Goal: Find specific fact: Find specific fact

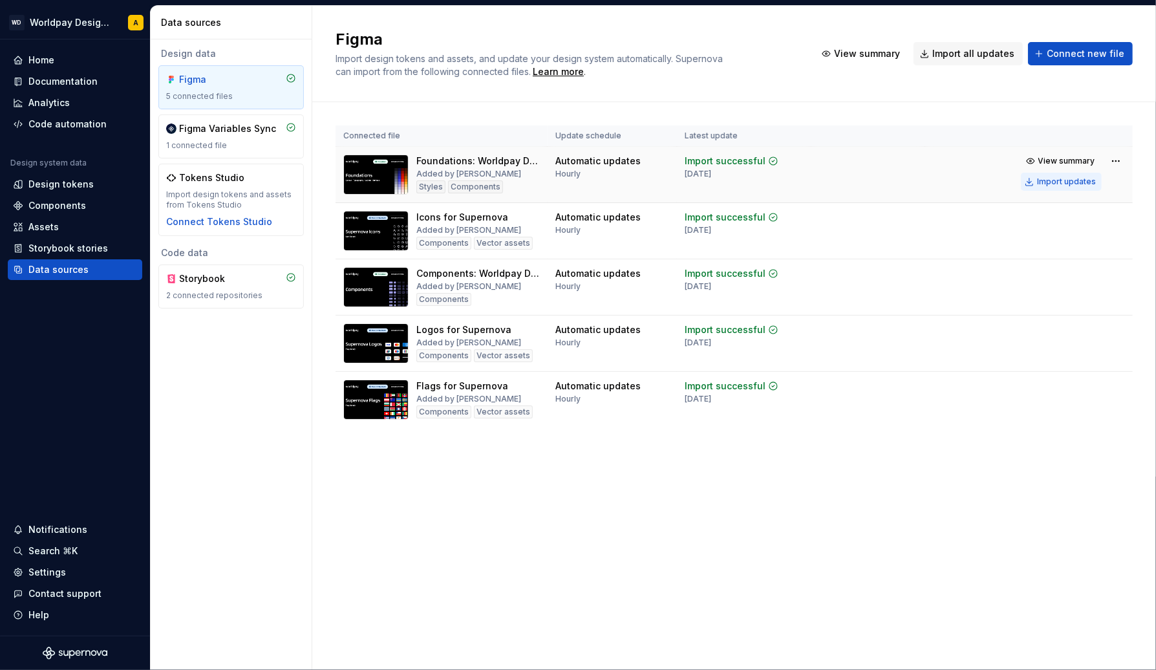
click at [1063, 179] on div "Import updates" at bounding box center [1066, 181] width 59 height 10
click at [1067, 179] on div "Import updates" at bounding box center [1066, 181] width 59 height 10
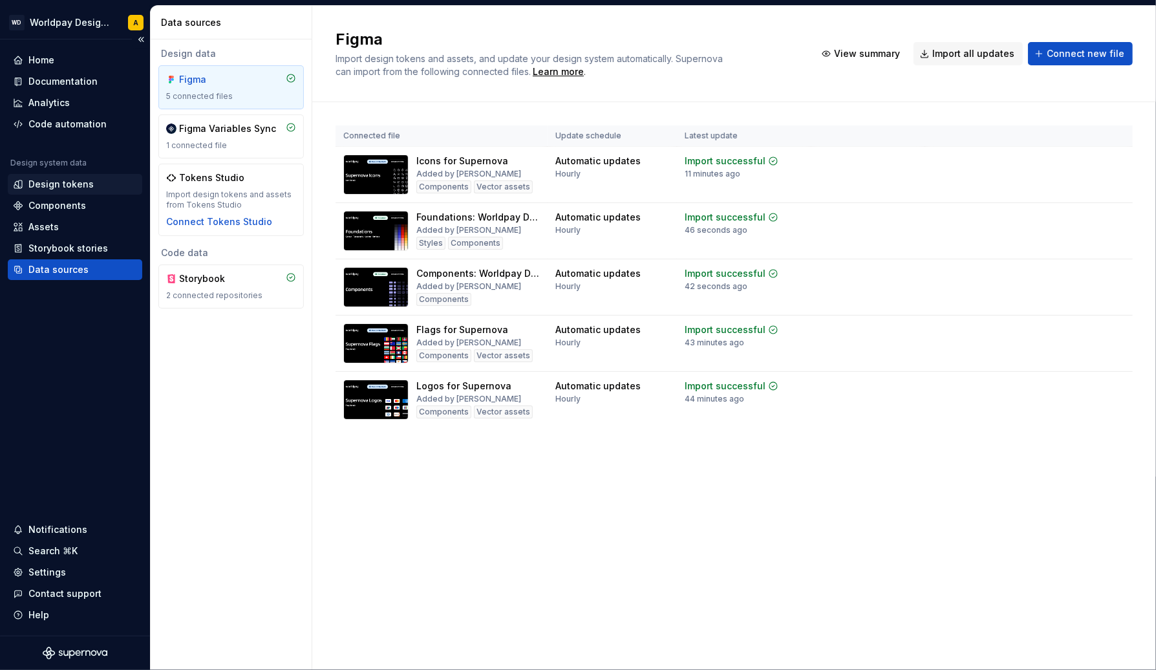
click at [41, 192] on div "Design tokens" at bounding box center [75, 184] width 134 height 21
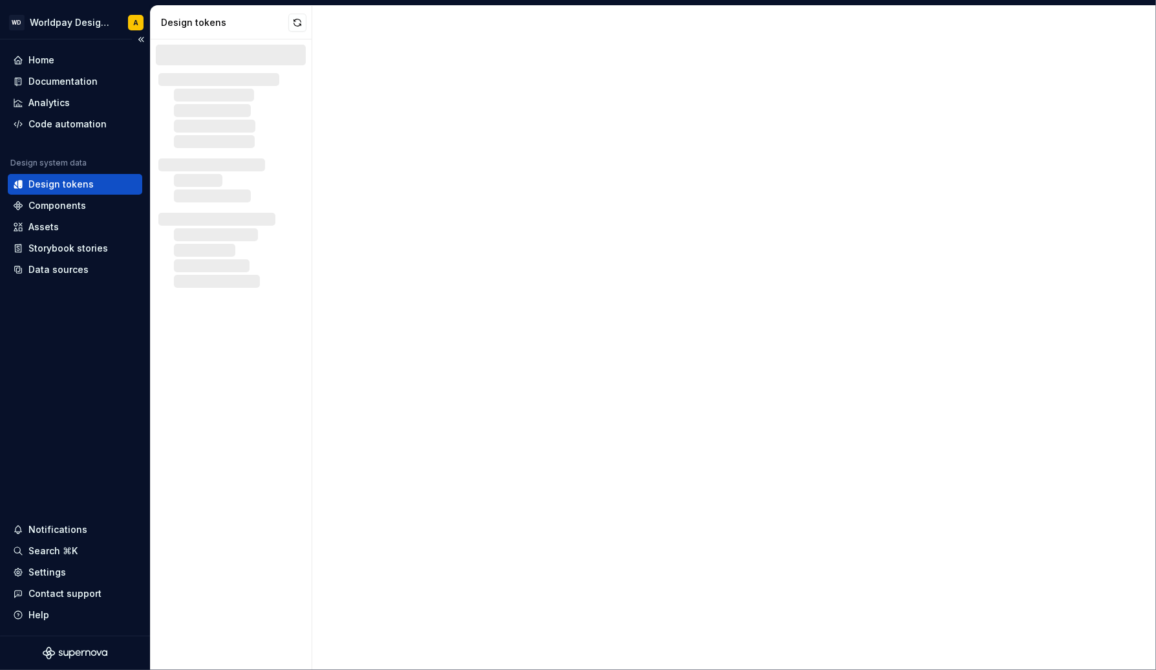
click at [45, 183] on div "Design tokens" at bounding box center [60, 184] width 65 height 13
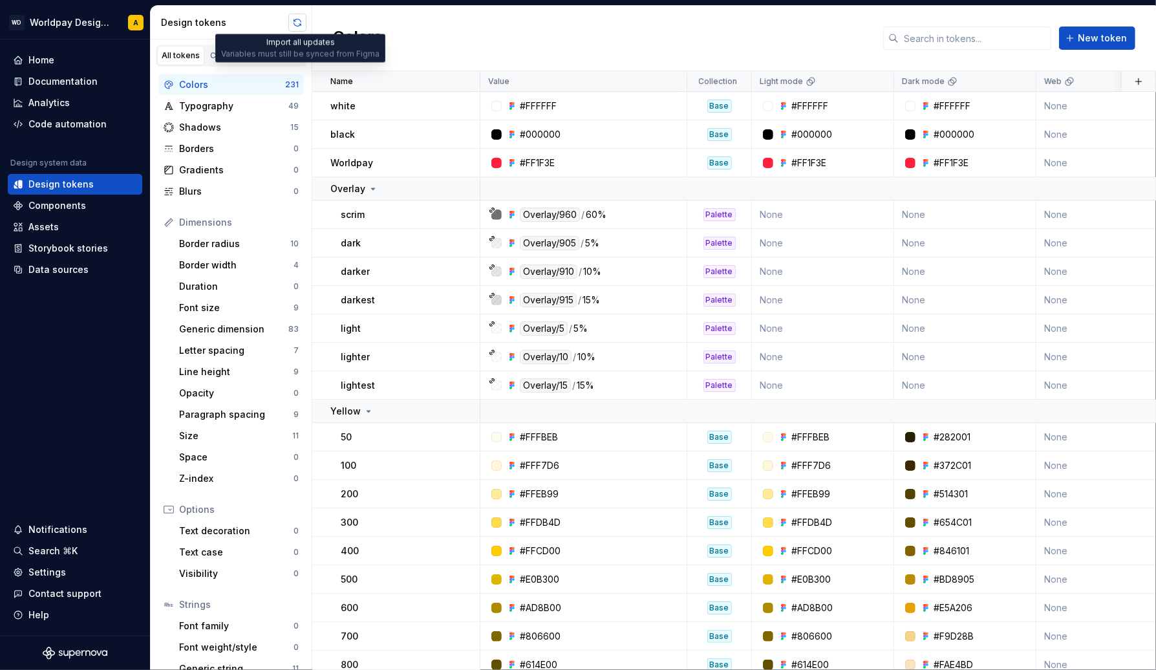
click at [293, 25] on button "button" at bounding box center [297, 23] width 18 height 18
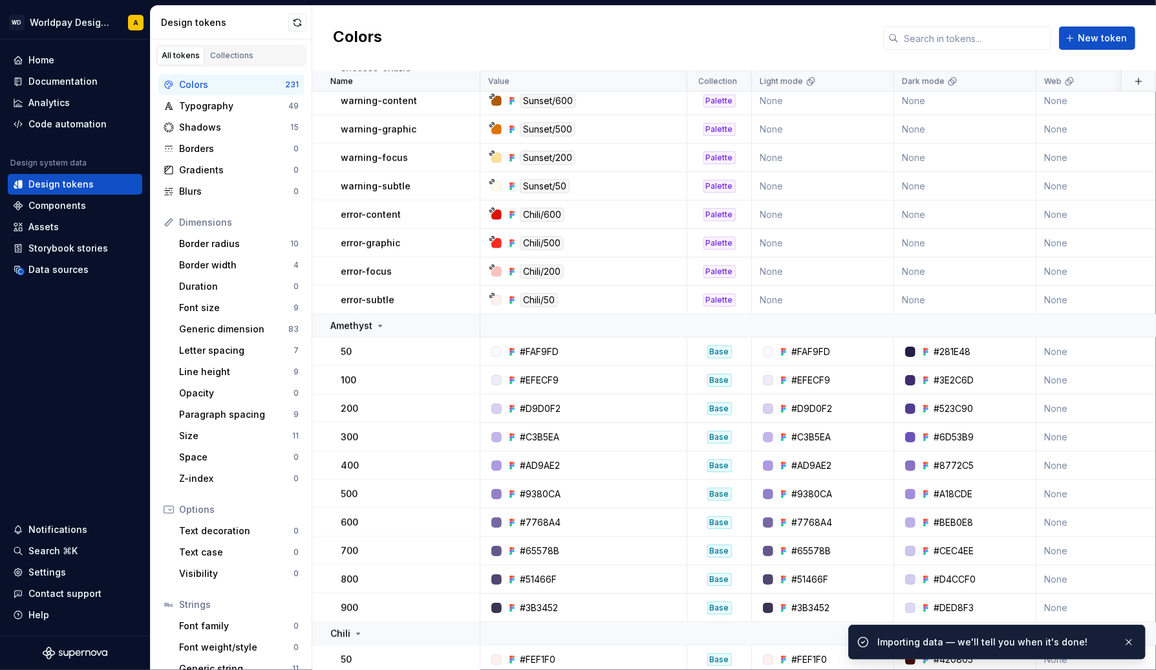
scroll to position [1350, 0]
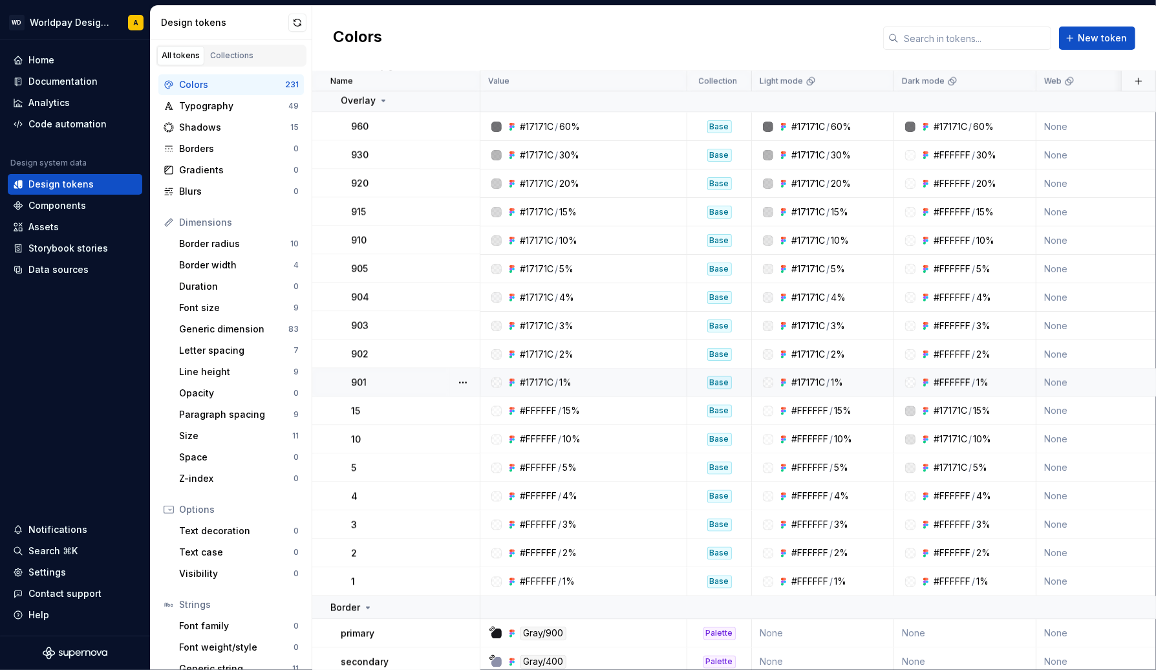
scroll to position [2314, 0]
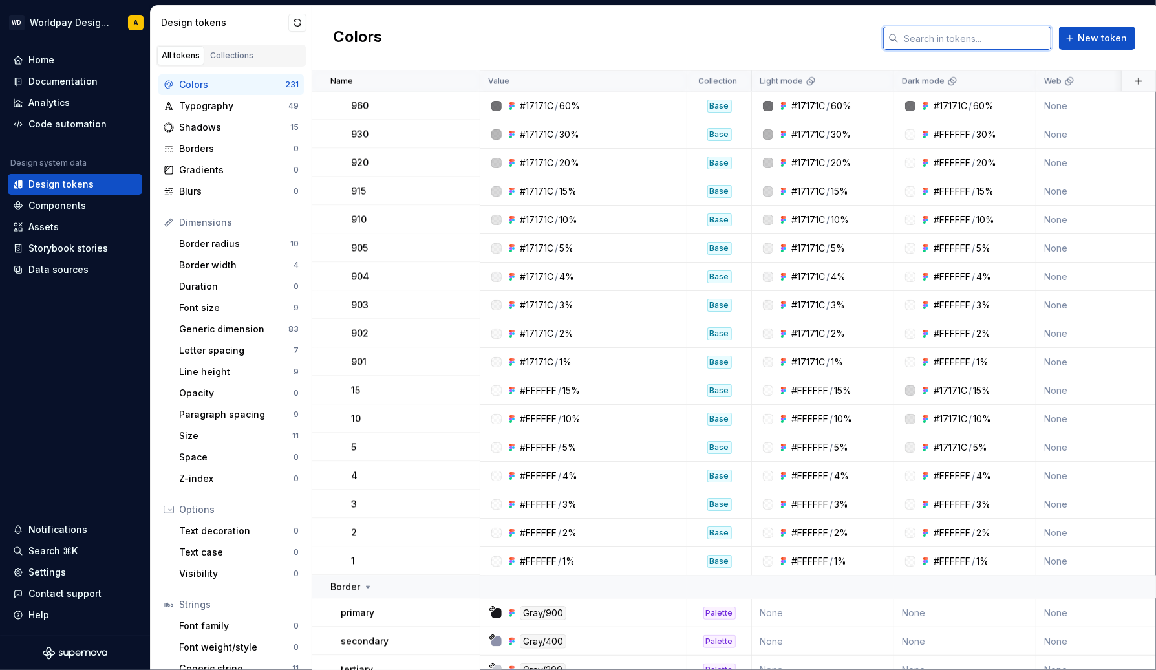
click at [916, 43] on input "text" at bounding box center [975, 38] width 153 height 23
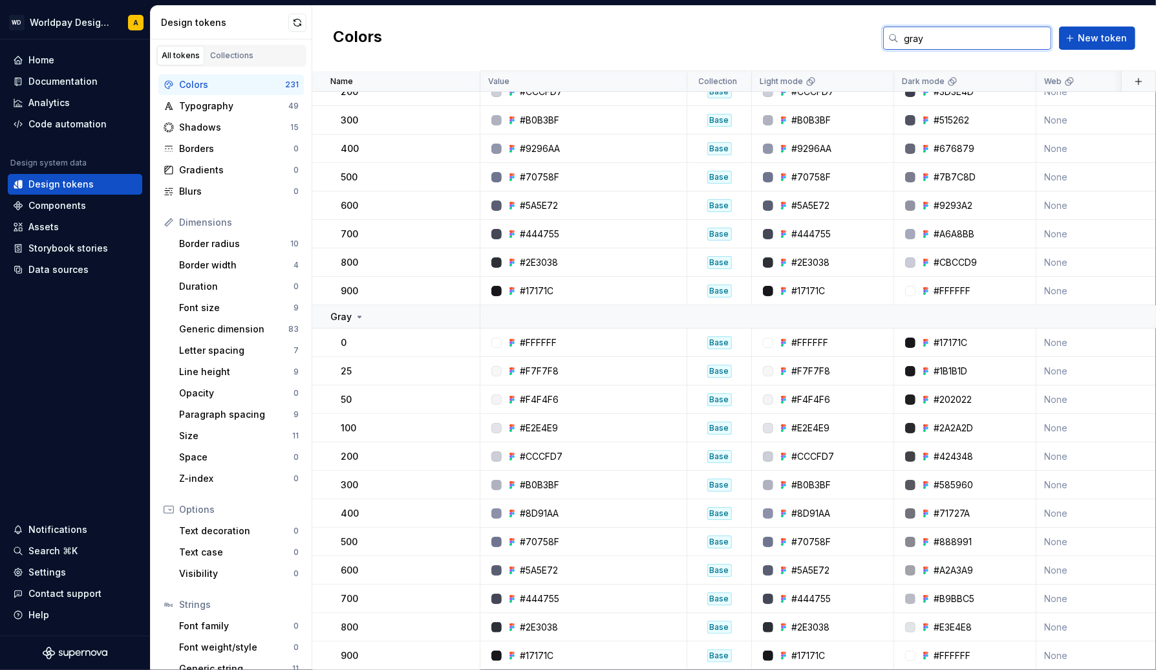
scroll to position [160, 0]
type input "gray"
click at [559, 393] on div "#F4F4F6" at bounding box center [587, 399] width 197 height 13
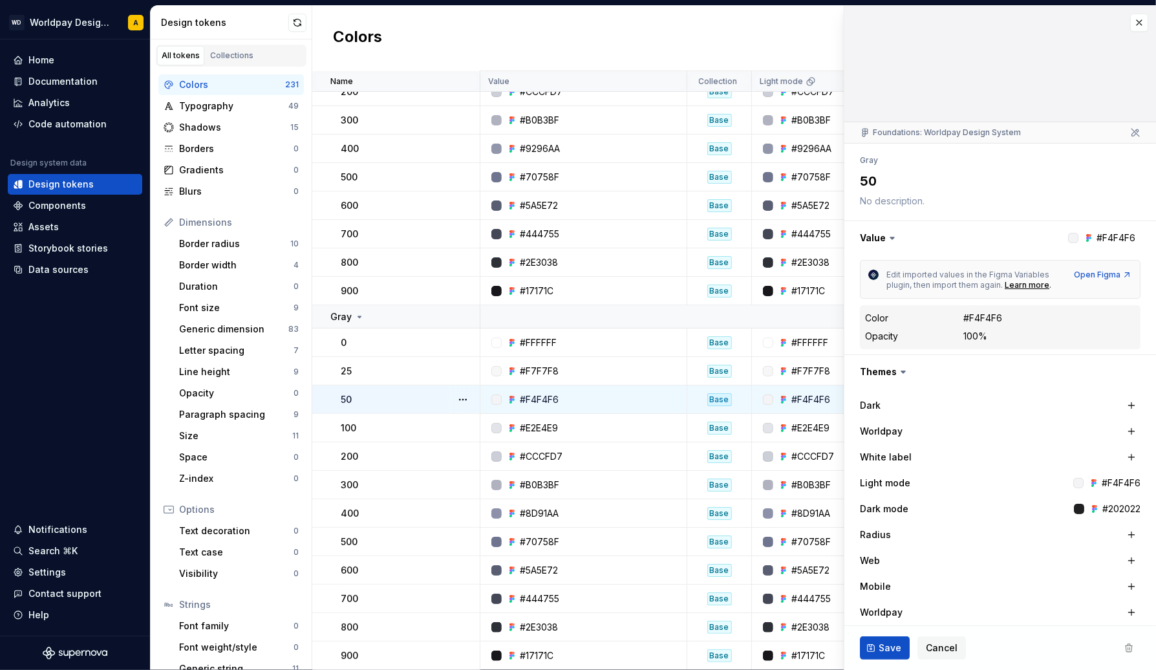
click at [553, 393] on div "#F4F4F6" at bounding box center [539, 399] width 39 height 13
click at [549, 393] on div "#F4F4F6" at bounding box center [539, 399] width 39 height 13
drag, startPoint x: 560, startPoint y: 389, endPoint x: 527, endPoint y: 389, distance: 33.6
click at [527, 393] on div "#F4F4F6" at bounding box center [587, 399] width 197 height 13
copy div "F4F4F6"
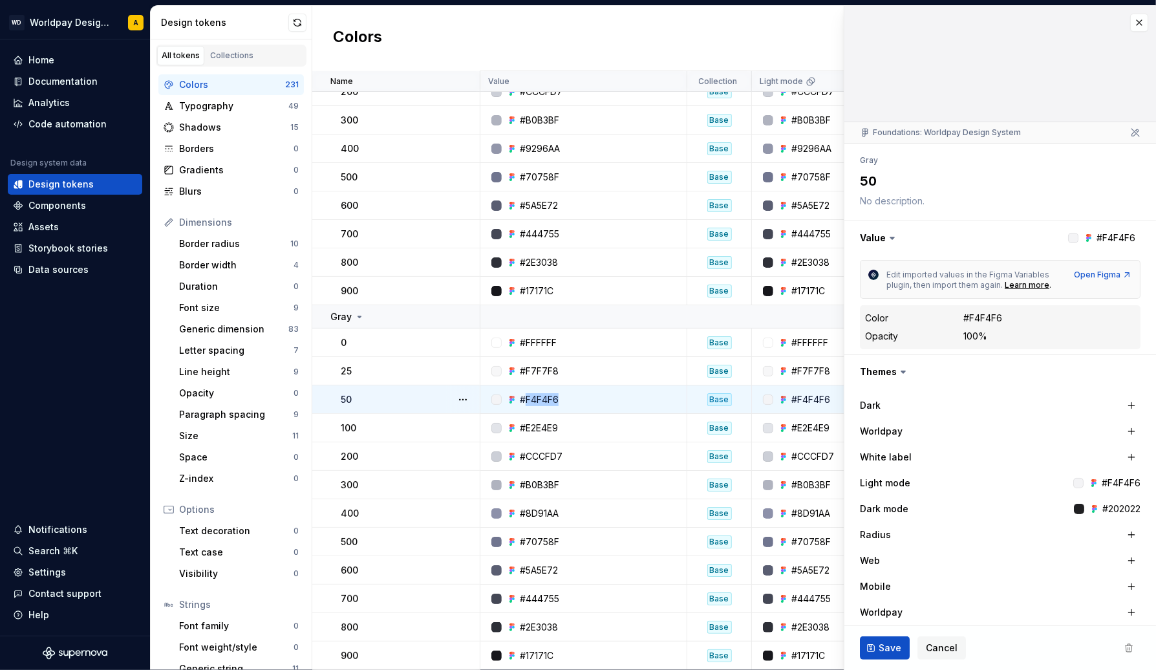
type textarea "*"
click at [1130, 24] on button "button" at bounding box center [1139, 23] width 18 height 18
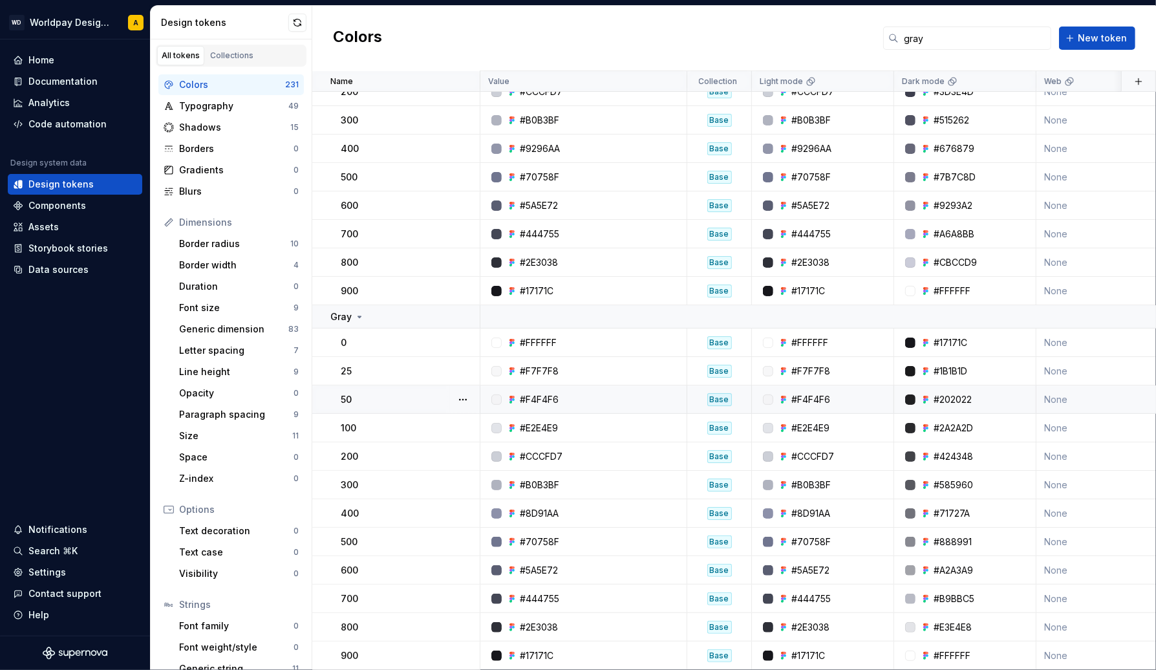
scroll to position [151, 0]
